Goal: Transaction & Acquisition: Book appointment/travel/reservation

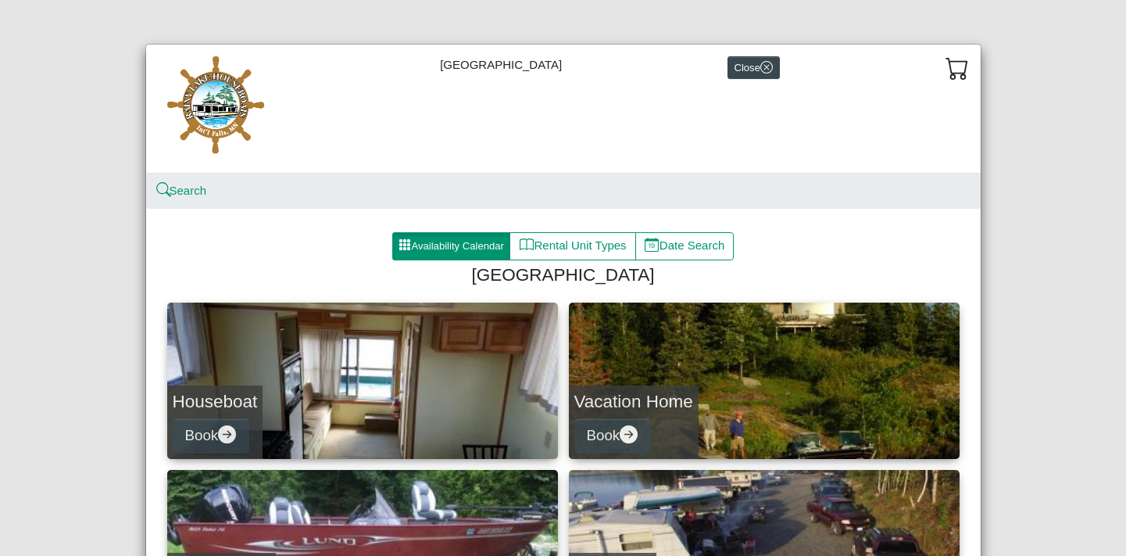
click at [436, 245] on button "Availability Calendar" at bounding box center [451, 246] width 119 height 28
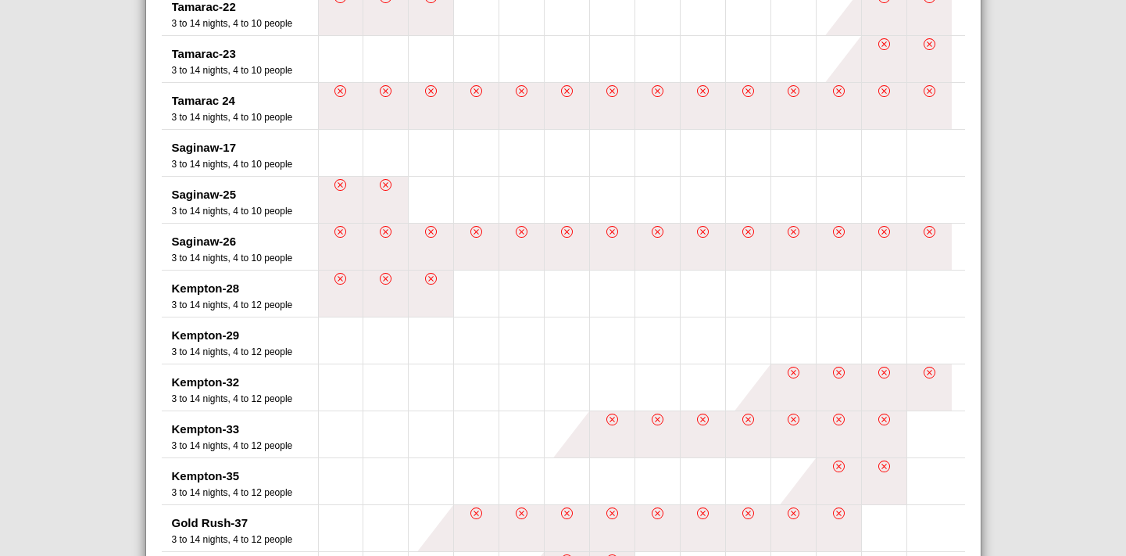
scroll to position [782, 0]
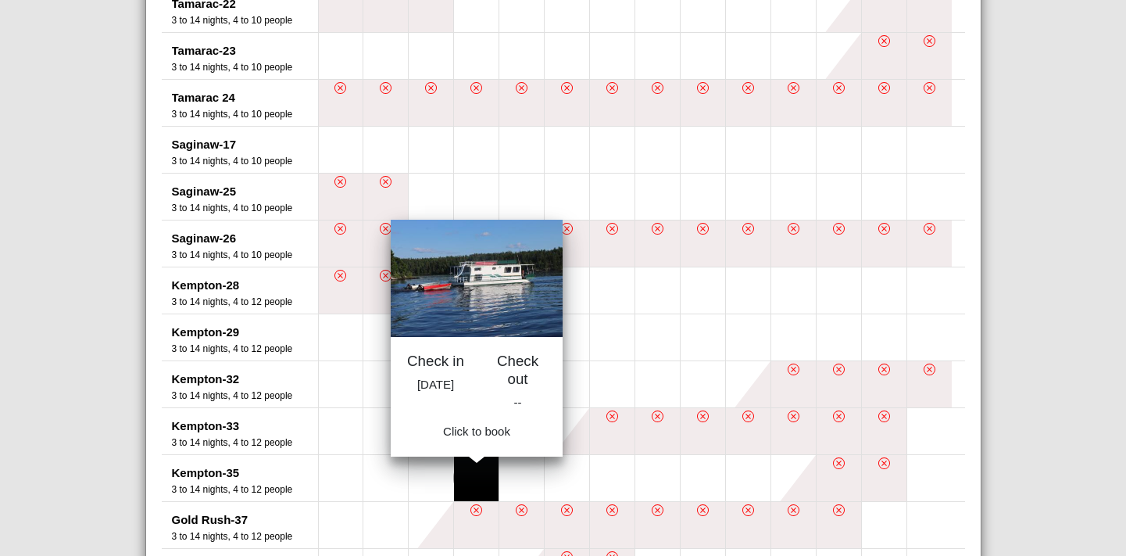
click at [476, 483] on button at bounding box center [476, 478] width 45 height 46
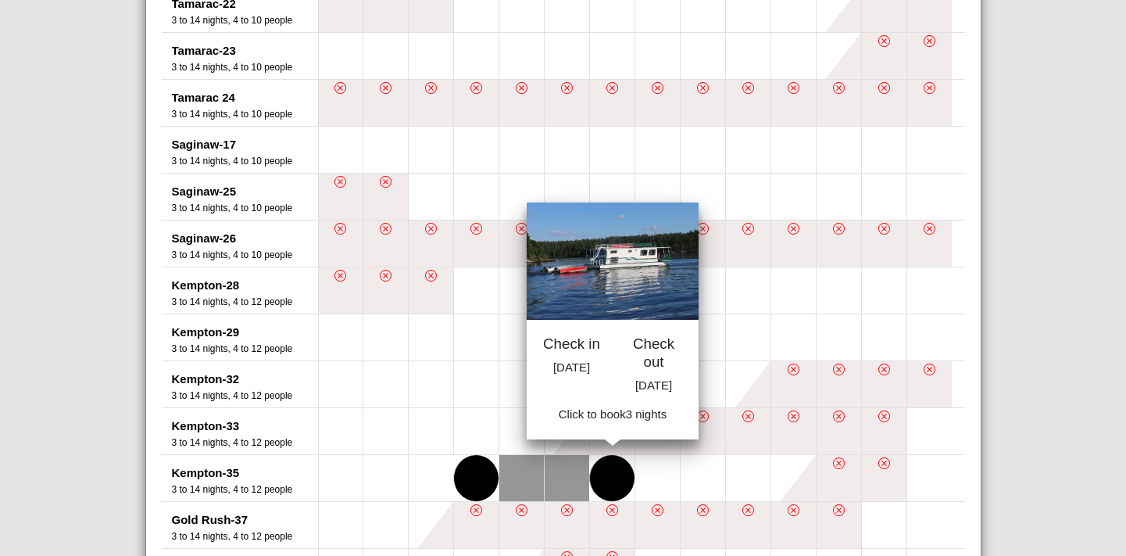
click at [603, 483] on button at bounding box center [612, 478] width 45 height 46
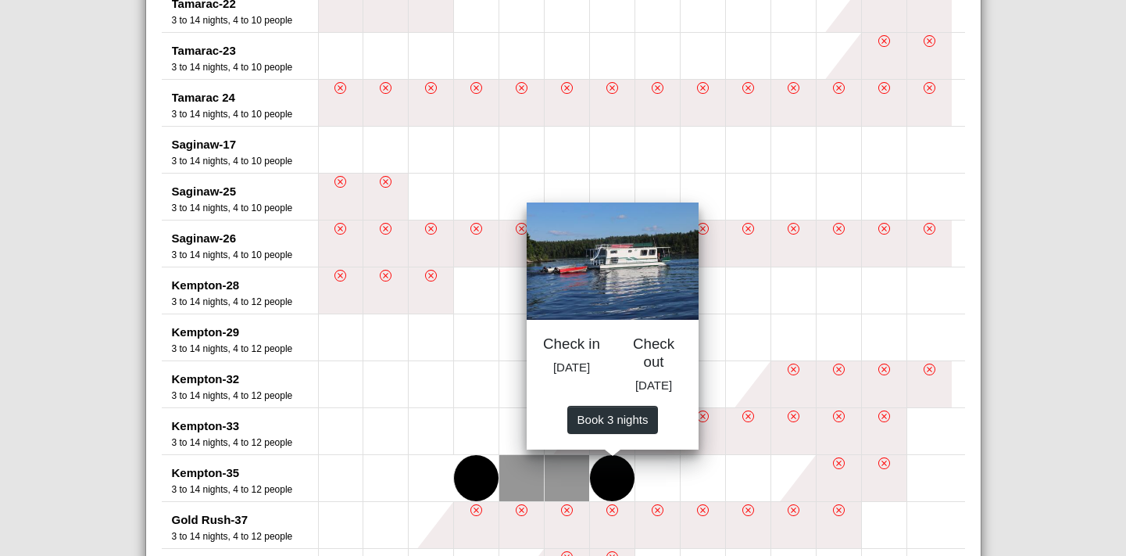
click at [606, 425] on span "Book 3 night s" at bounding box center [612, 418] width 71 height 13
select select "*"
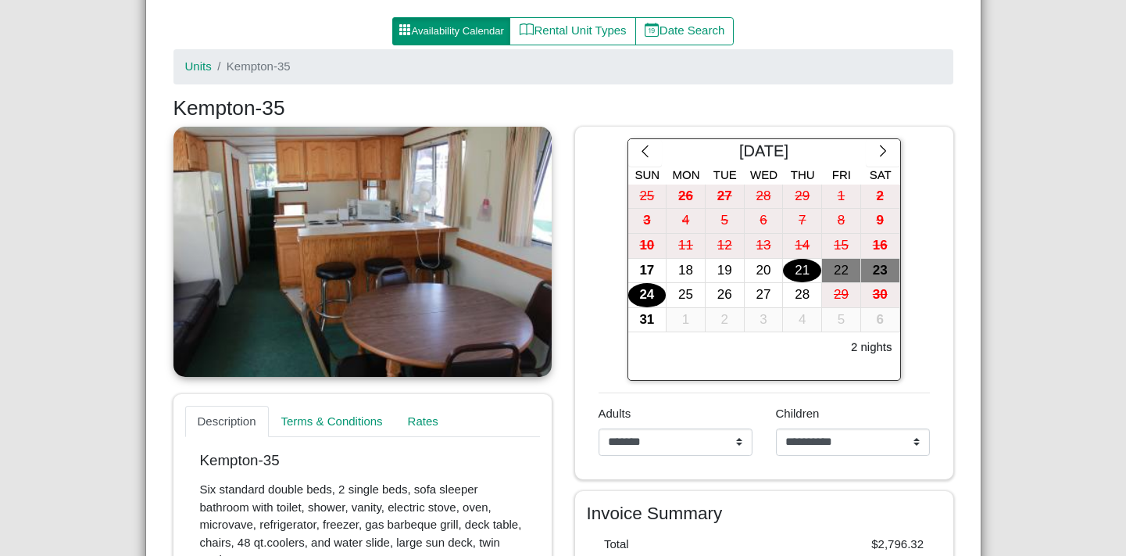
scroll to position [414, 0]
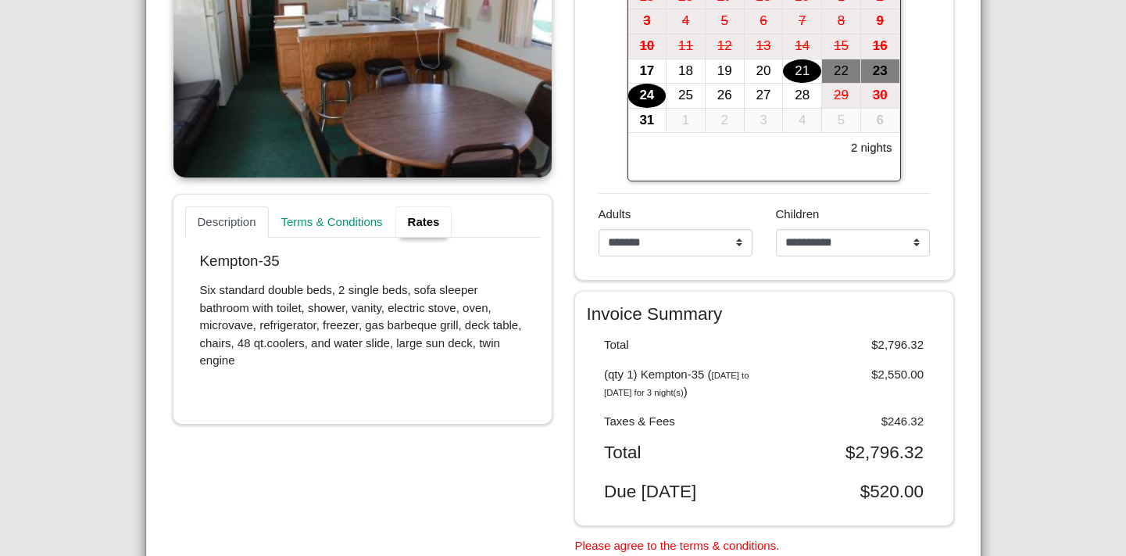
click at [421, 221] on link "Rates" at bounding box center [424, 221] width 57 height 31
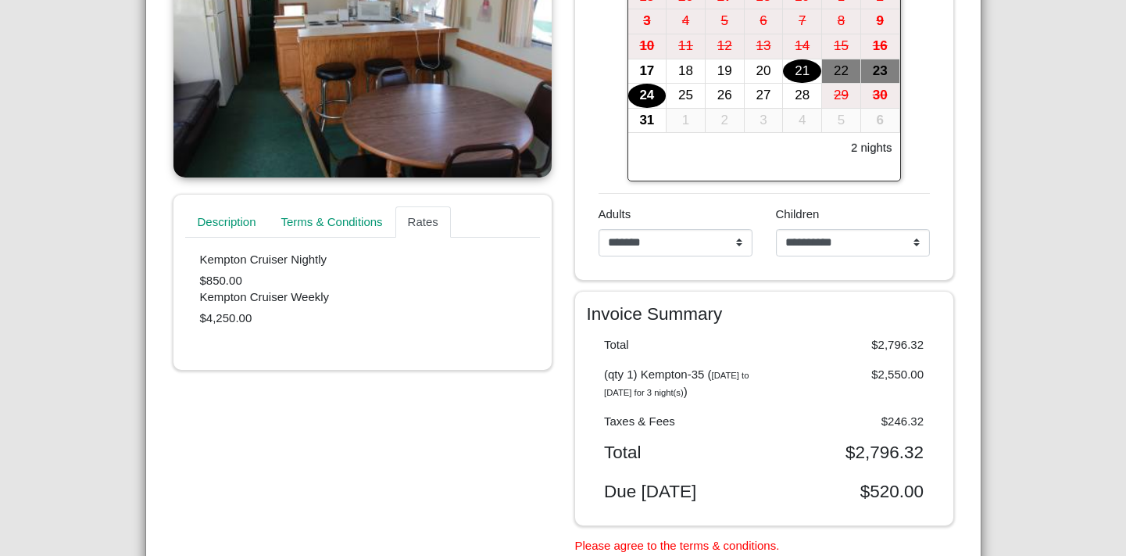
drag, startPoint x: 240, startPoint y: 278, endPoint x: 186, endPoint y: 275, distance: 54.0
click at [186, 275] on div "Kempton Cruiser Nightly $850.00 Kempton Cruiser Weekly $4,250.00" at bounding box center [362, 290] width 355 height 105
click at [320, 282] on div "Kempton Cruiser Nightly $850.00" at bounding box center [362, 271] width 325 height 38
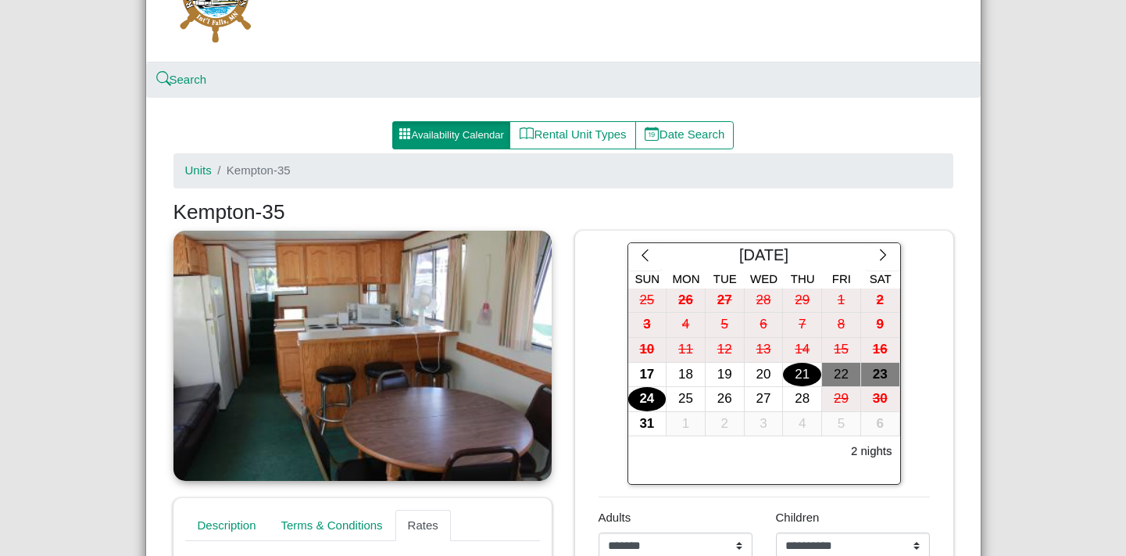
scroll to position [98, 0]
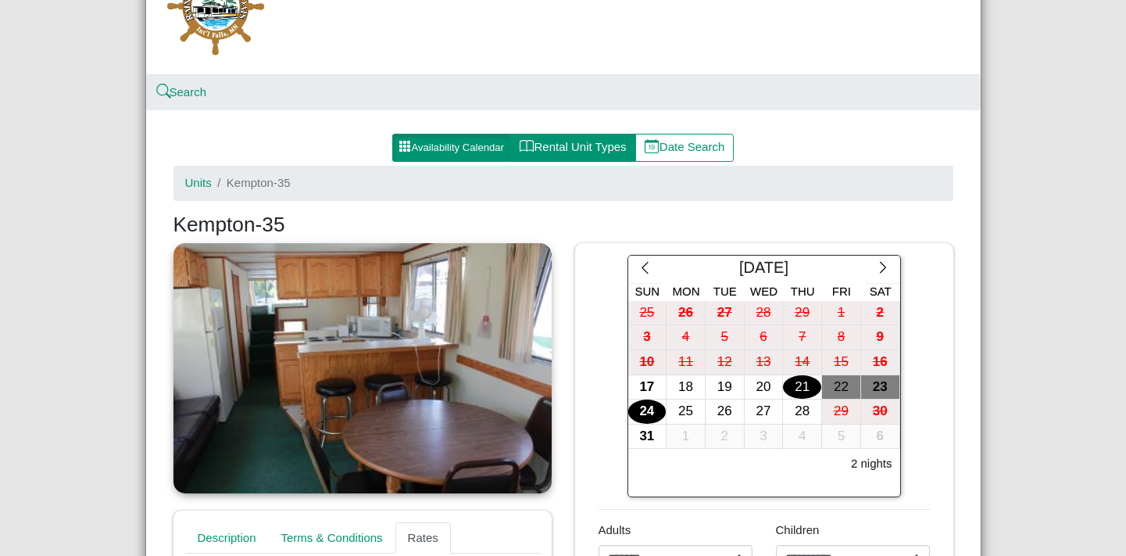
click at [577, 143] on button "Rental Unit Types" at bounding box center [573, 148] width 126 height 28
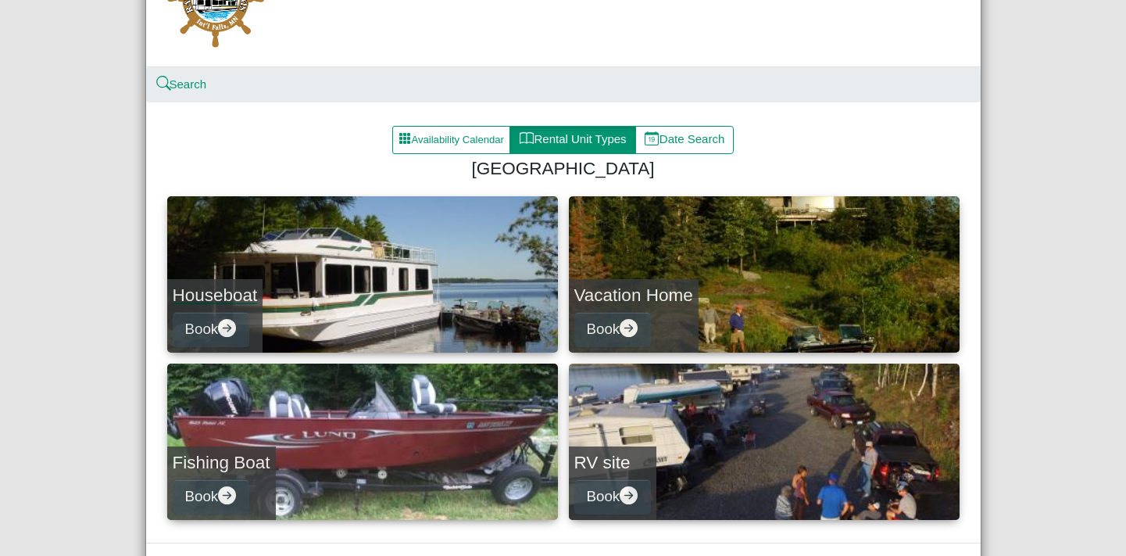
scroll to position [166, 0]
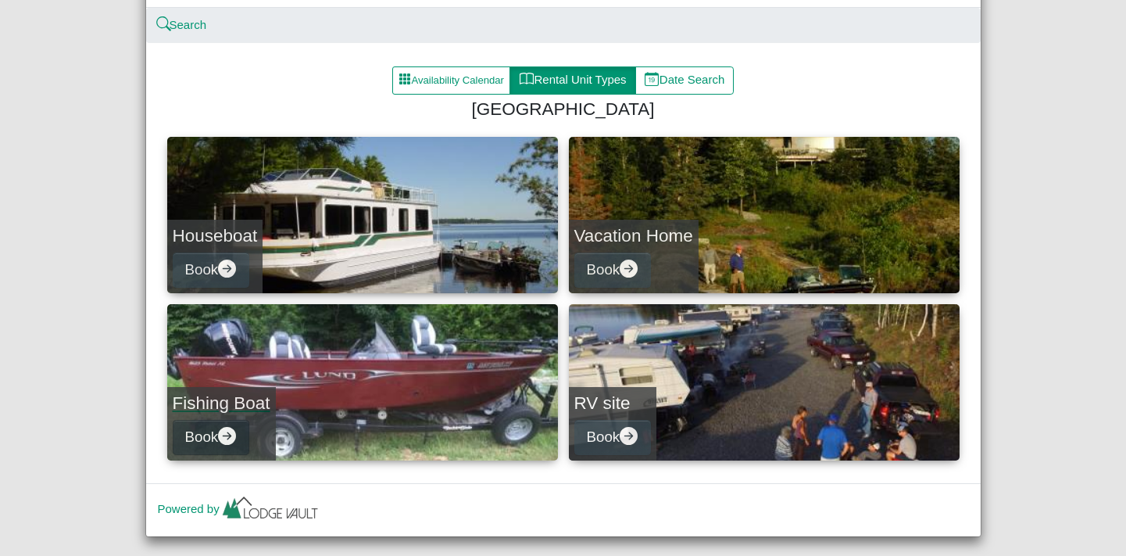
click at [195, 439] on button "Book" at bounding box center [211, 437] width 77 height 35
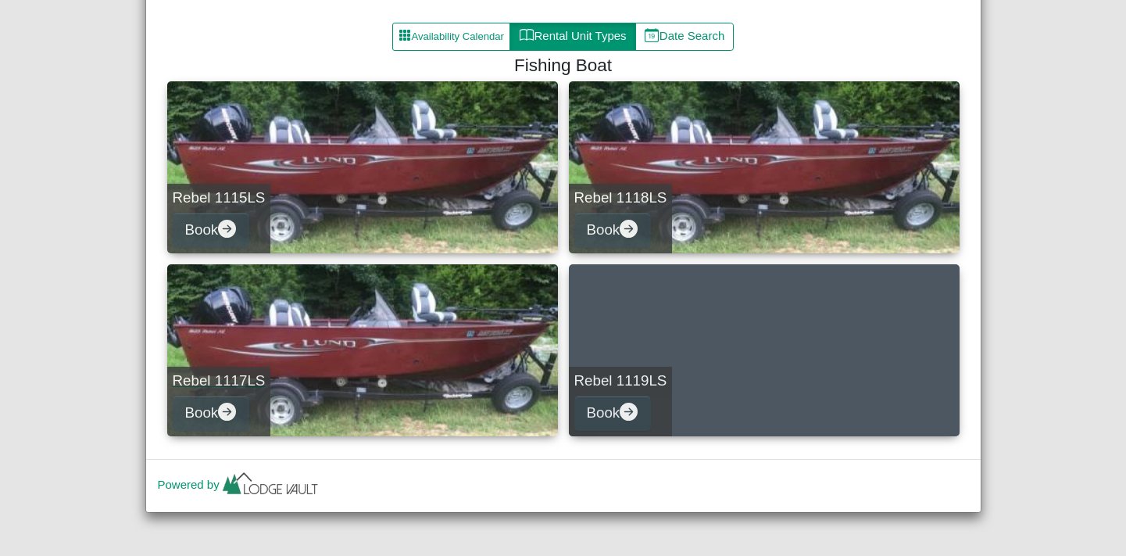
scroll to position [72, 0]
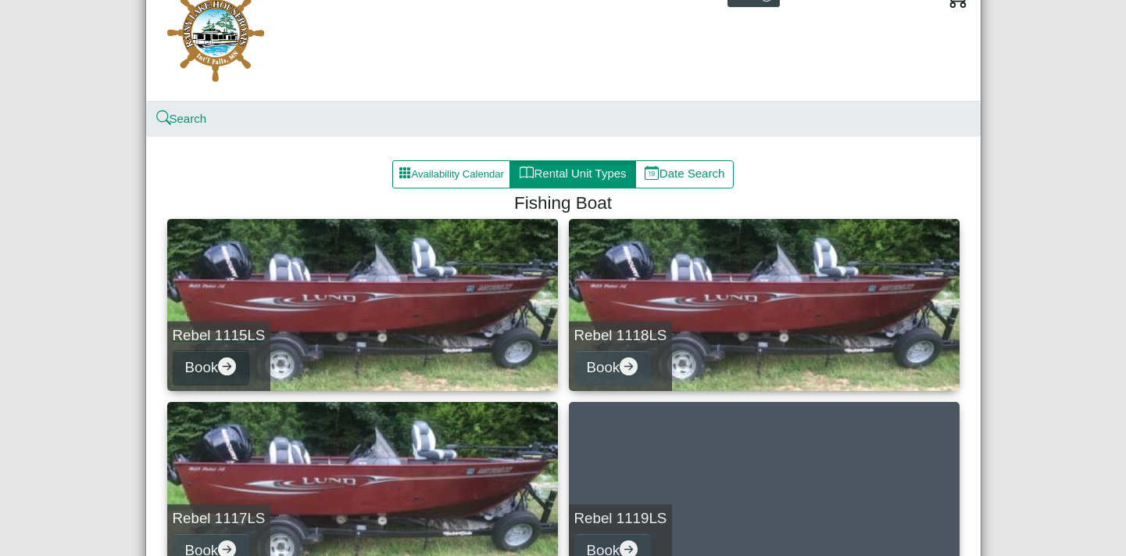
click at [218, 355] on button "Book" at bounding box center [211, 367] width 77 height 35
select select "*"
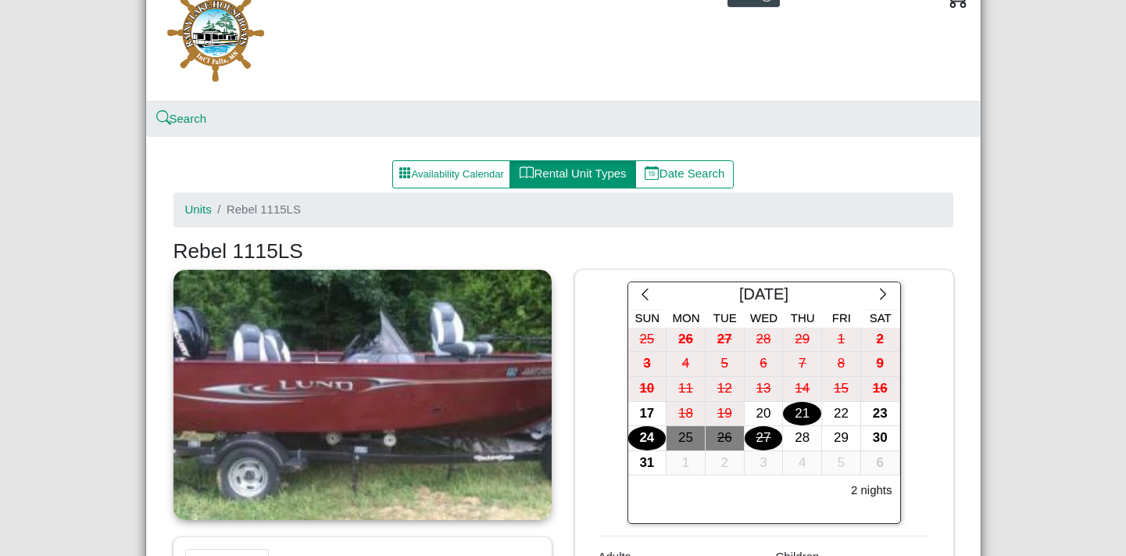
click at [796, 409] on div "21" at bounding box center [802, 414] width 38 height 24
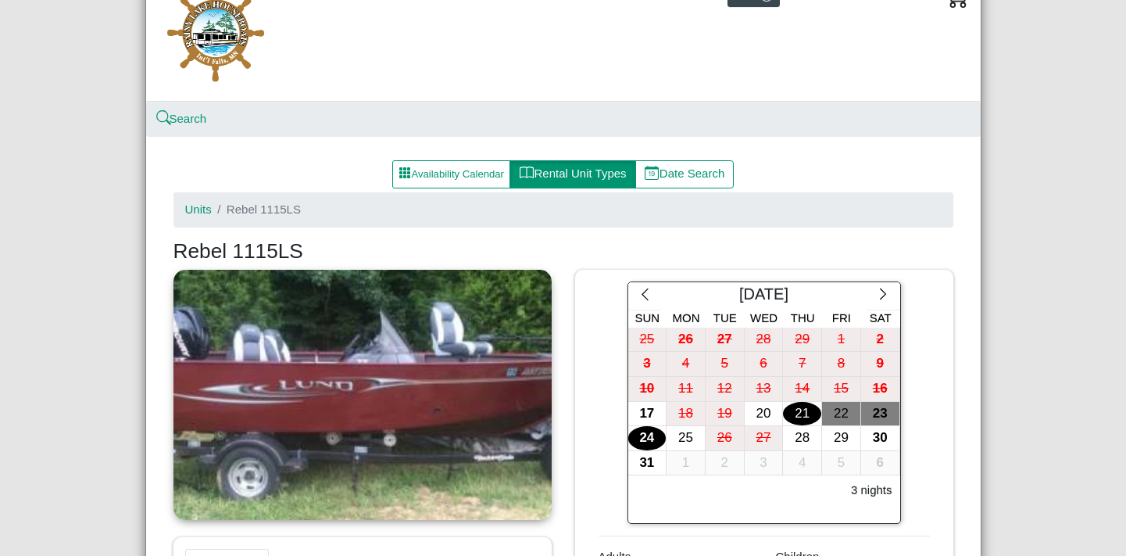
click at [646, 431] on div "24" at bounding box center [647, 438] width 38 height 24
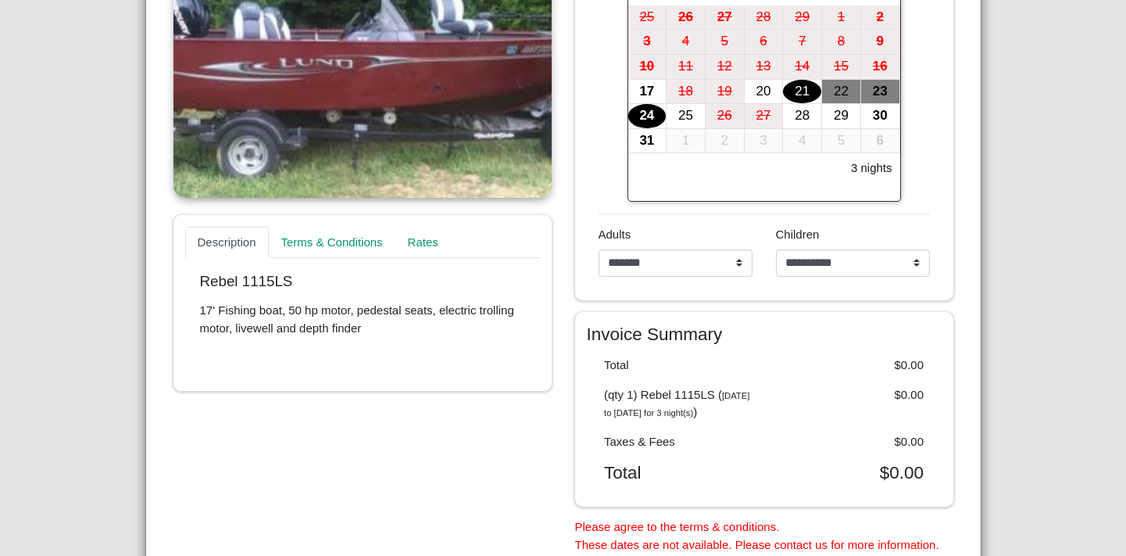
scroll to position [532, 0]
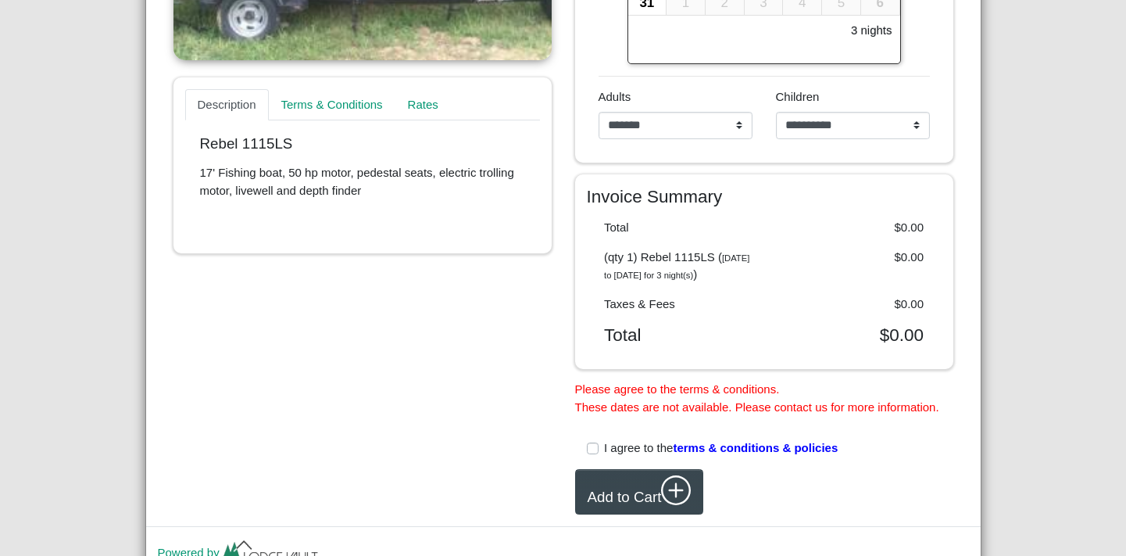
click at [593, 457] on div "I agree to the terms & conditions & policies" at bounding box center [764, 448] width 355 height 18
click at [604, 457] on label "I agree to the terms & conditions & policies" at bounding box center [721, 448] width 234 height 18
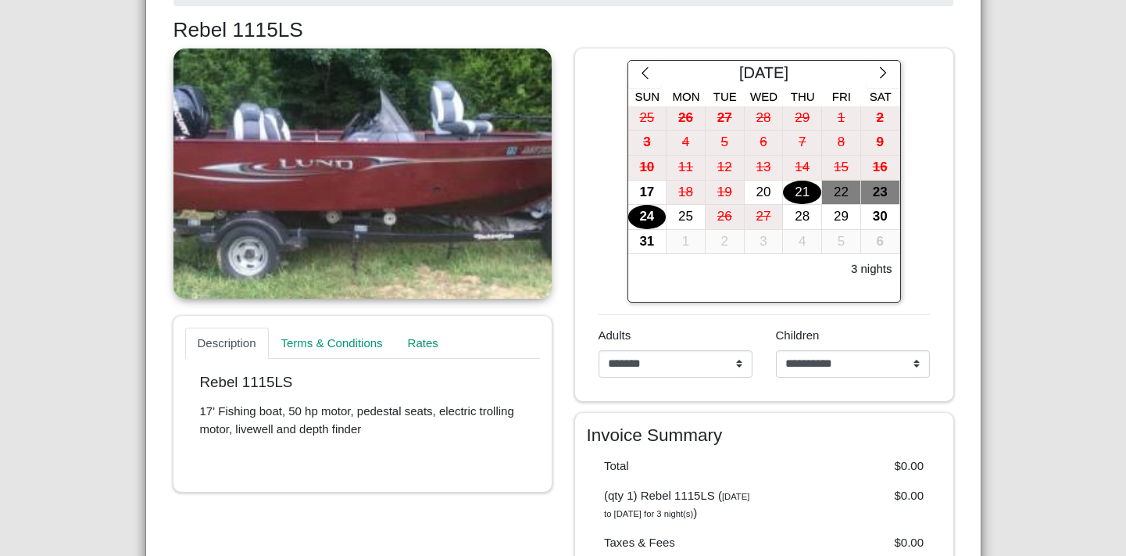
scroll to position [557, 0]
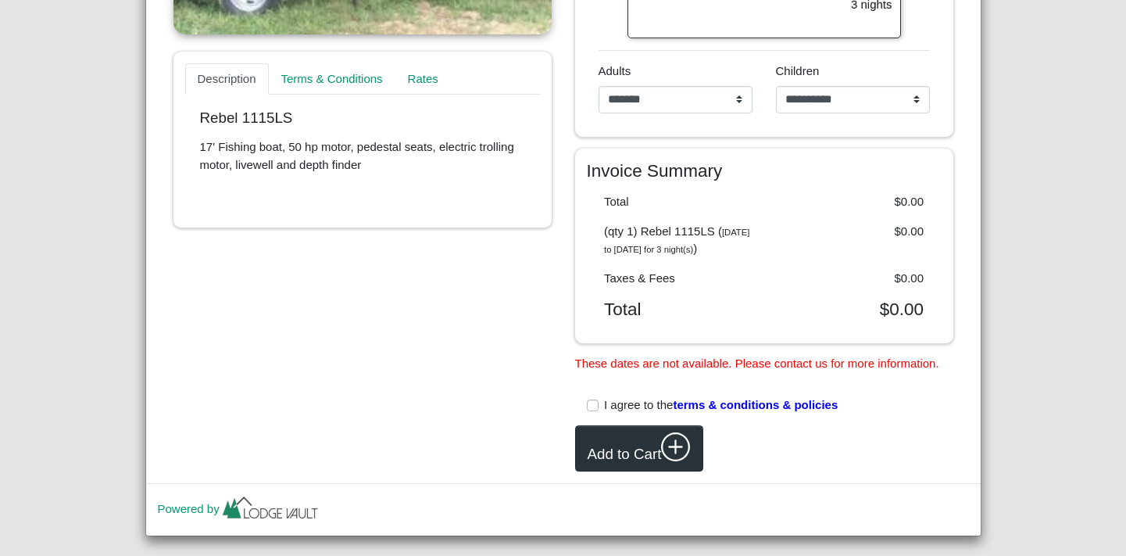
click at [612, 463] on button "Add to Cart" at bounding box center [639, 448] width 128 height 46
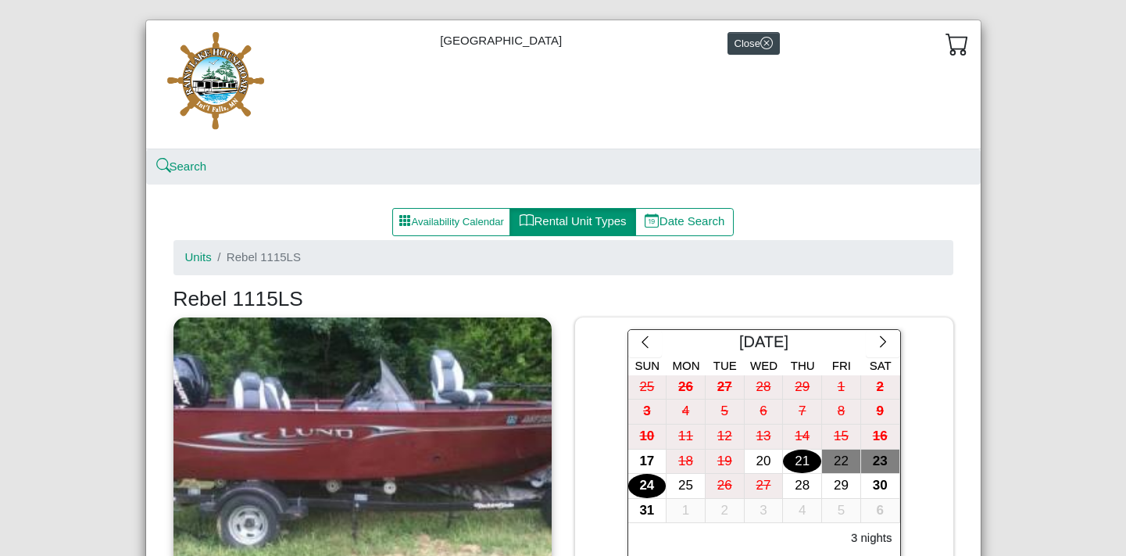
scroll to position [0, 0]
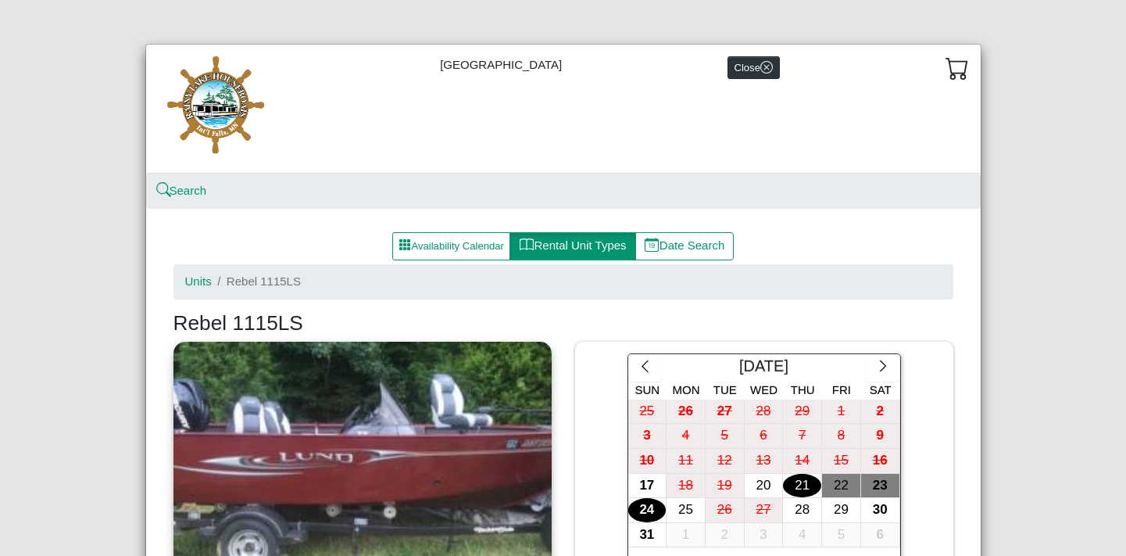
click at [764, 67] on icon "x circle" at bounding box center [766, 66] width 5 height 5
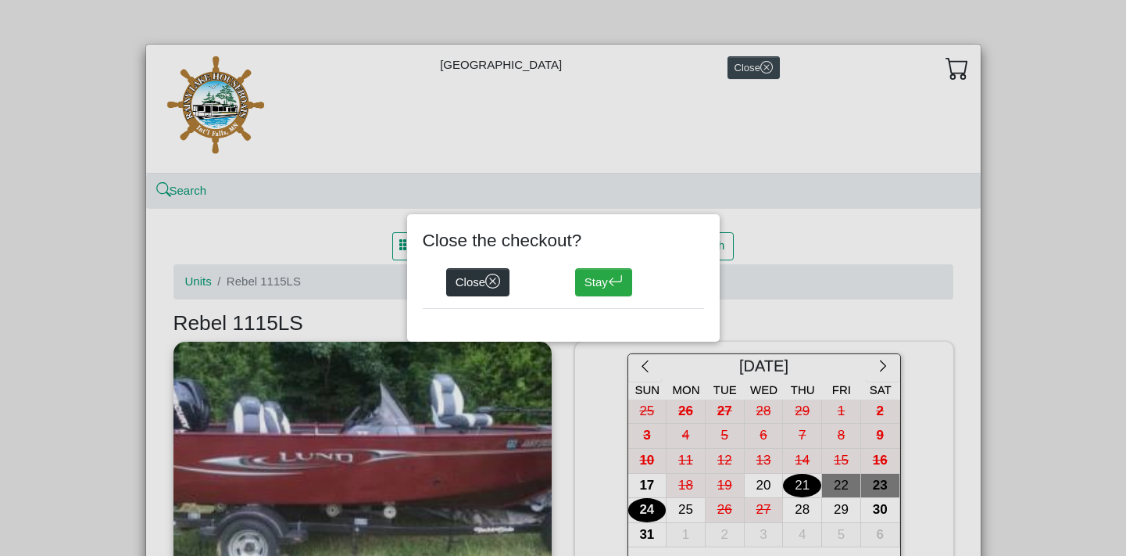
click at [471, 285] on button "Close" at bounding box center [478, 282] width 64 height 28
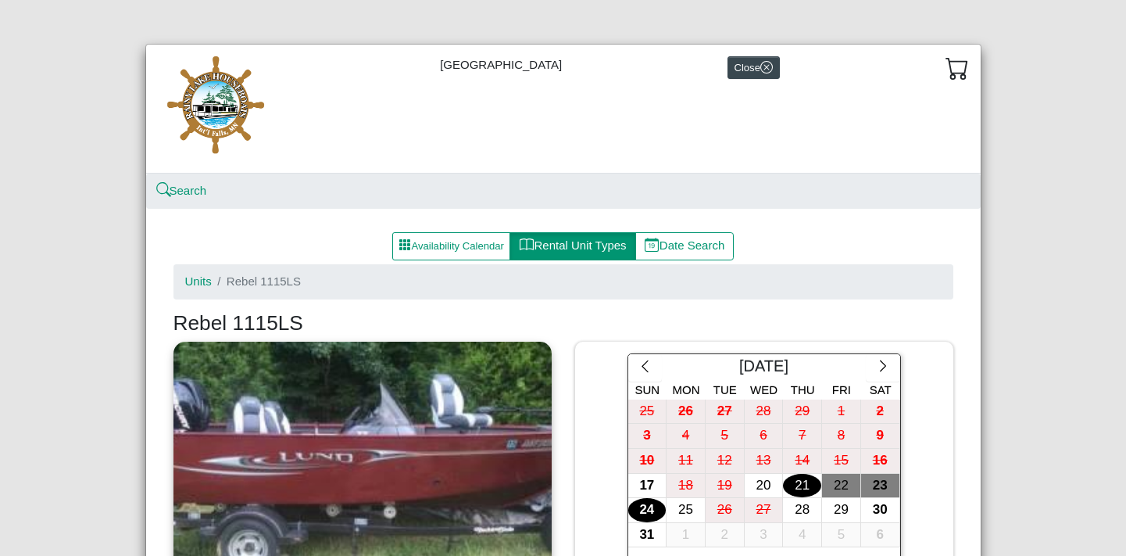
click at [957, 67] on icon "cart" at bounding box center [957, 67] width 23 height 23
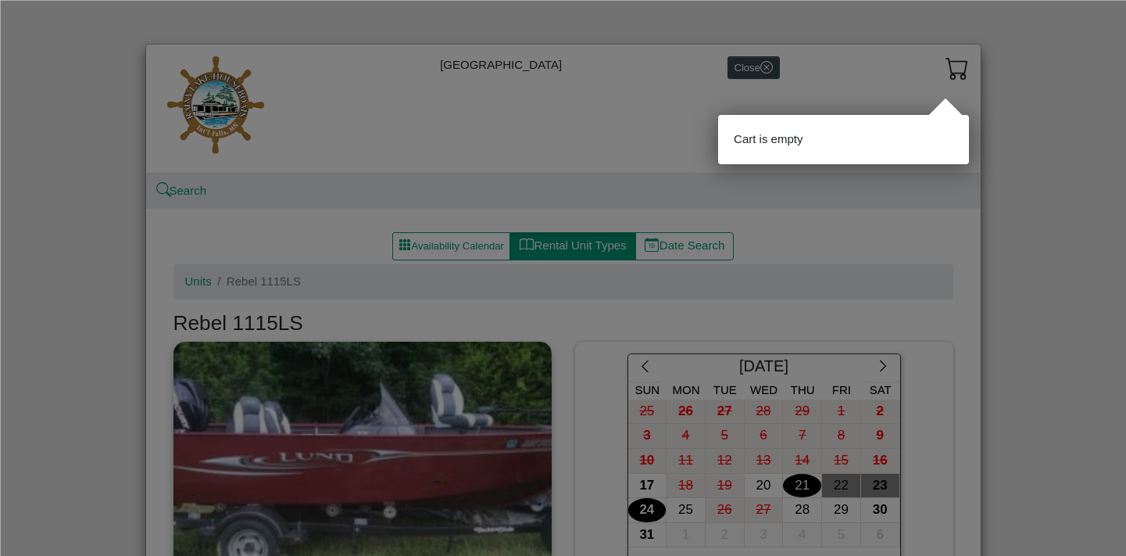
click at [750, 148] on div "Cart is empty" at bounding box center [843, 139] width 250 height 49
click at [664, 145] on div at bounding box center [563, 278] width 1126 height 556
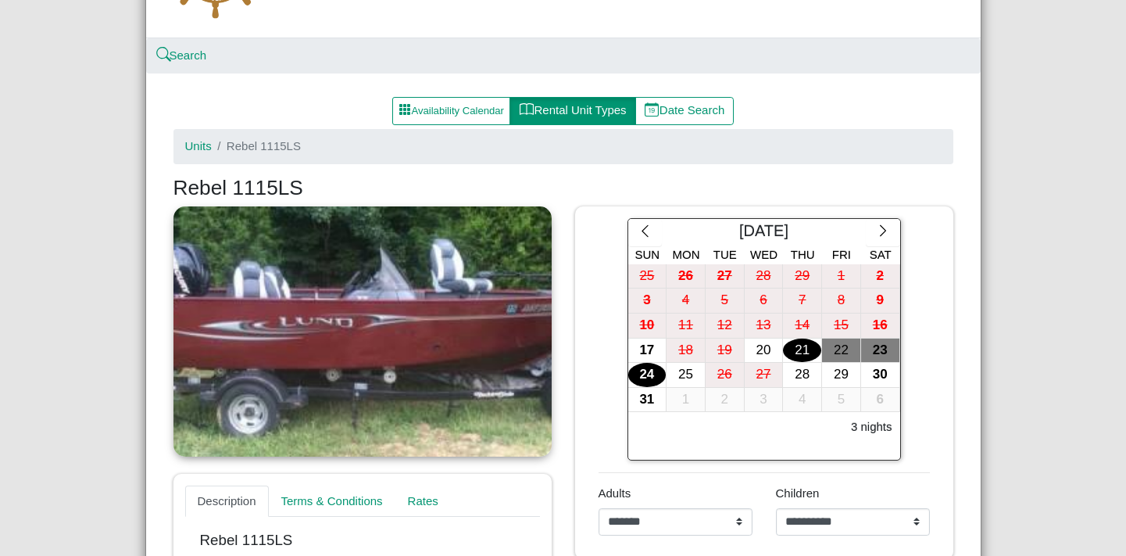
scroll to position [272, 0]
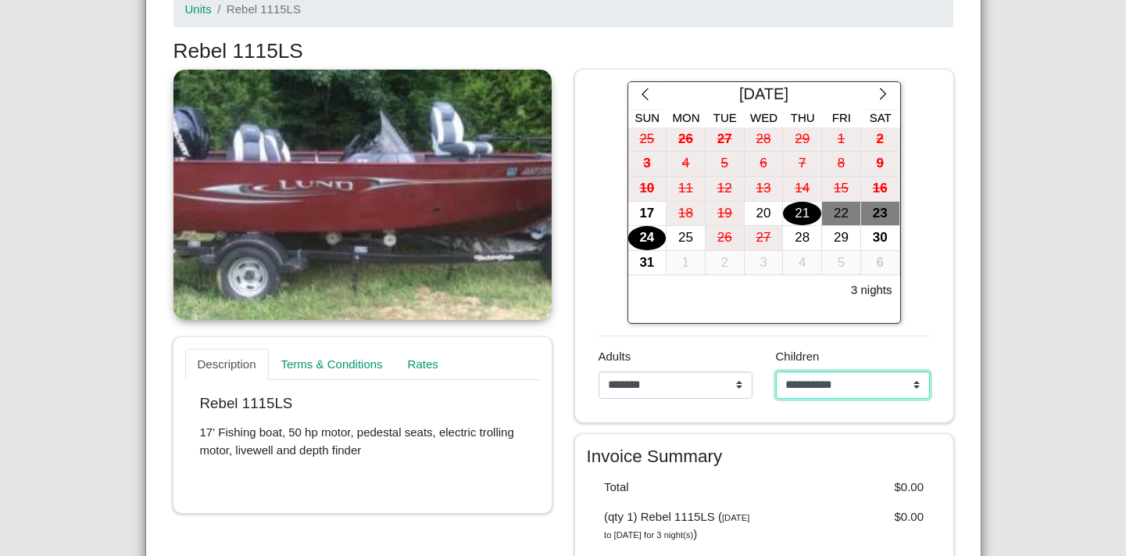
select select "*"
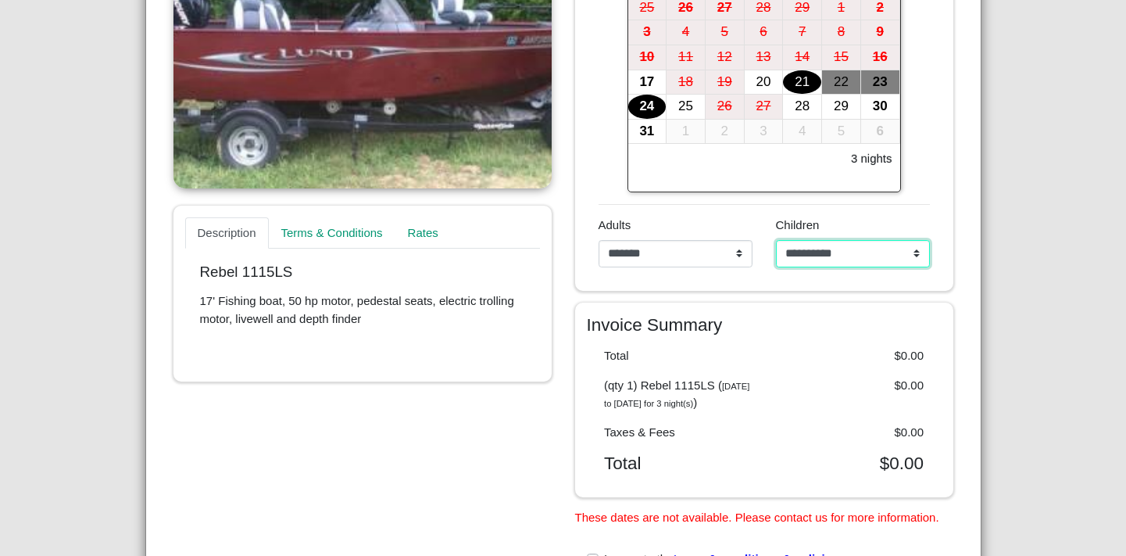
scroll to position [518, 0]
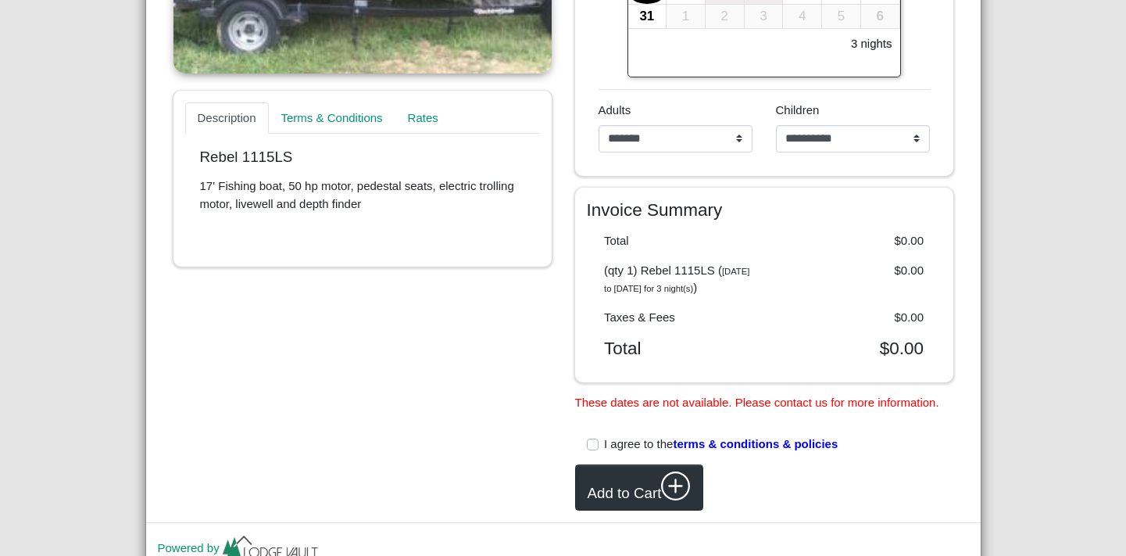
click at [673, 498] on icon "plus circle" at bounding box center [676, 486] width 30 height 30
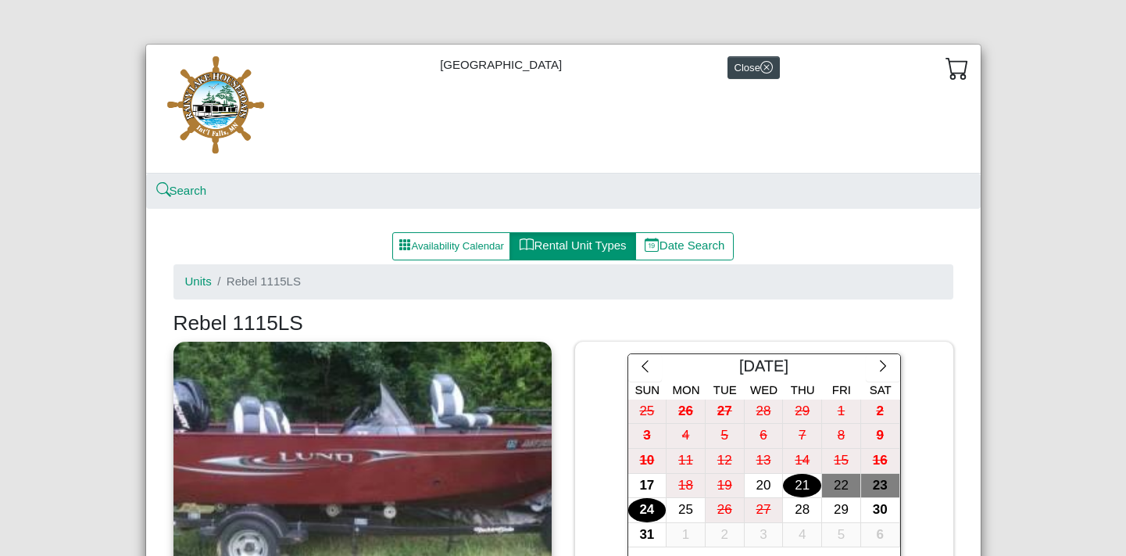
click at [409, 170] on div "[GEOGRAPHIC_DATA] Close" at bounding box center [563, 109] width 835 height 129
